Goal: Task Accomplishment & Management: Manage account settings

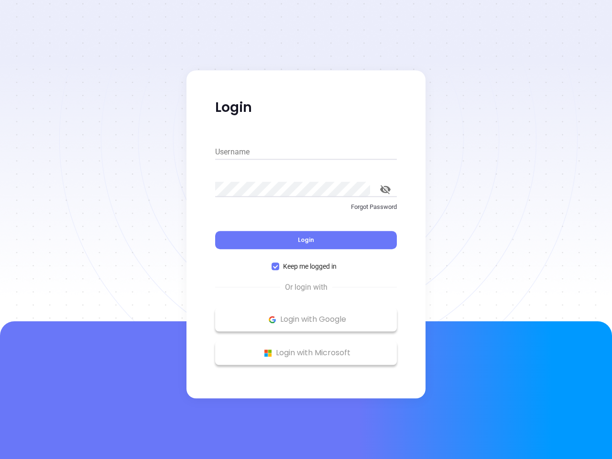
click at [306, 230] on div "Login" at bounding box center [306, 235] width 182 height 30
click at [306, 152] on input "Username" at bounding box center [306, 151] width 182 height 15
click at [385, 189] on icon "toggle password visibility" at bounding box center [385, 189] width 11 height 9
click at [306, 240] on span "Login" at bounding box center [306, 240] width 16 height 8
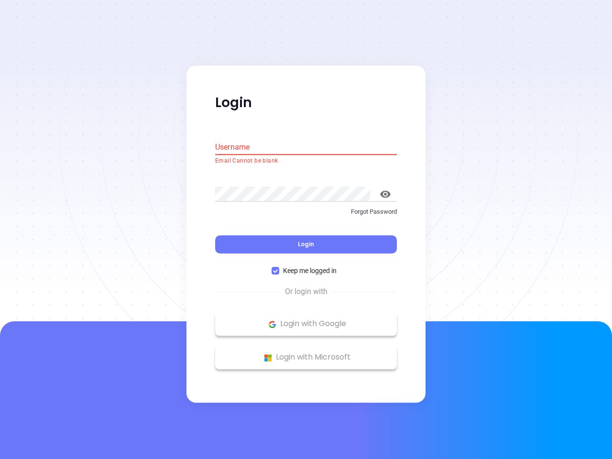
click at [306, 266] on span "Keep me logged in" at bounding box center [309, 271] width 61 height 11
click at [279, 267] on input "Keep me logged in" at bounding box center [276, 271] width 8 height 8
checkbox input "false"
click at [306, 319] on p "Login with Google" at bounding box center [306, 324] width 172 height 14
click at [306, 353] on p "Login with Microsoft" at bounding box center [306, 358] width 172 height 14
